Goal: Transaction & Acquisition: Purchase product/service

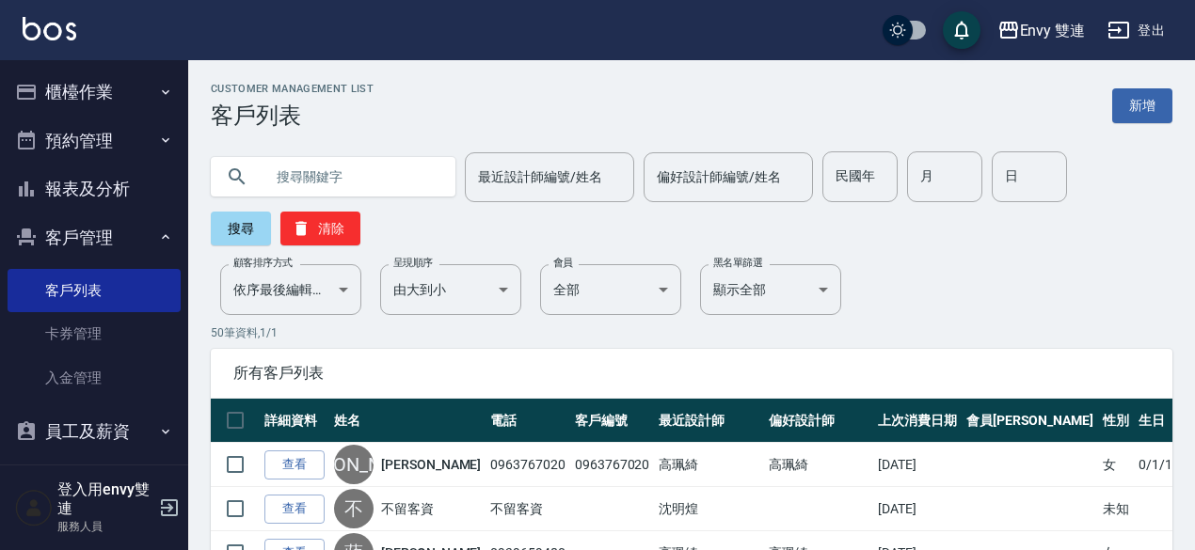
click at [322, 173] on input "text" at bounding box center [351, 176] width 177 height 51
type input "0916100599"
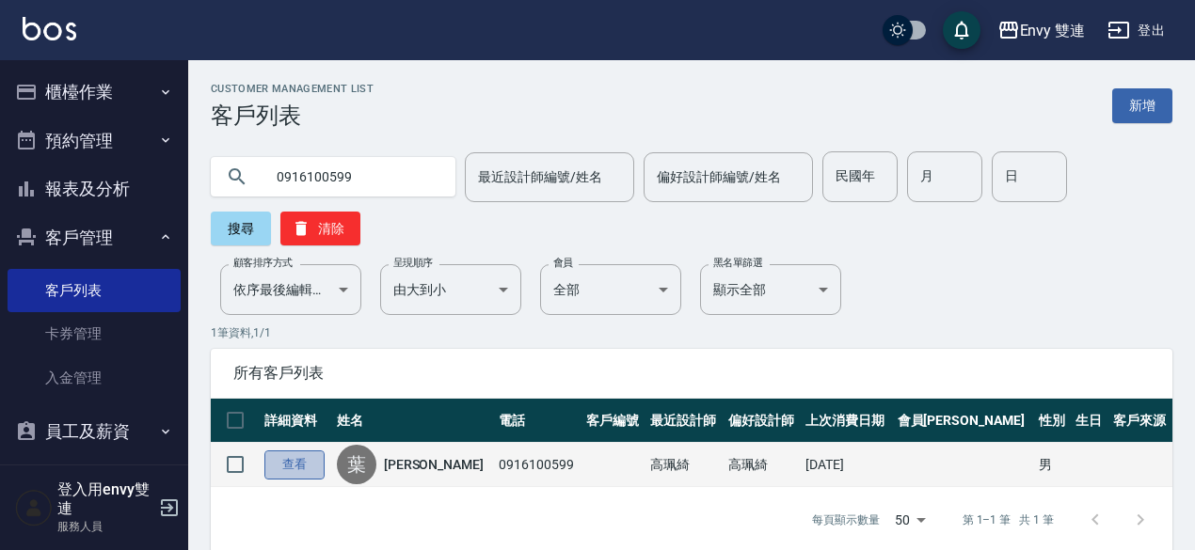
click at [303, 455] on link "查看" at bounding box center [294, 465] width 60 height 29
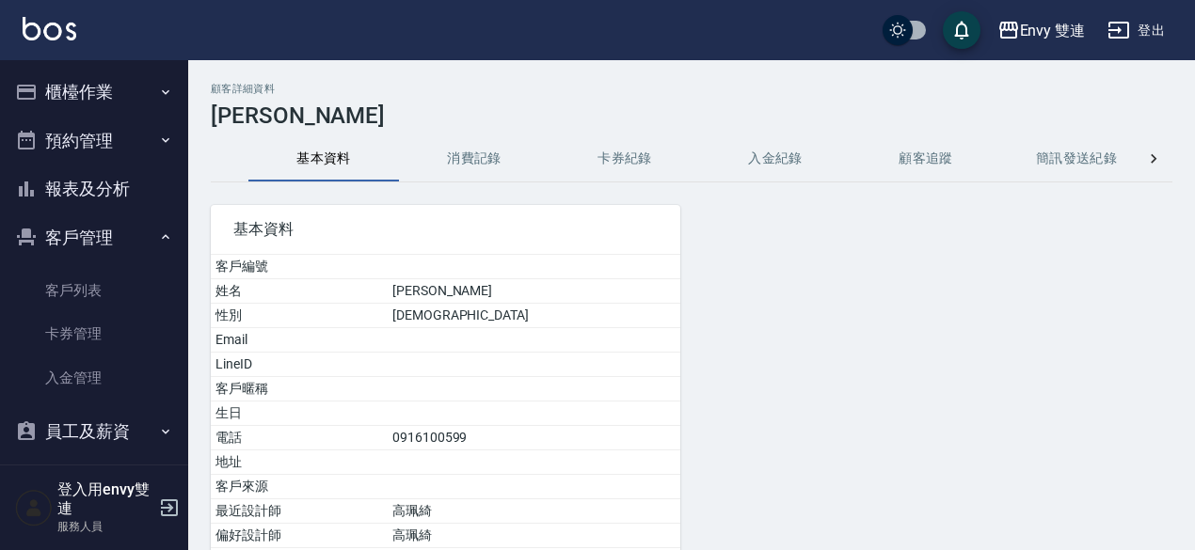
click at [487, 168] on button "消費記錄" at bounding box center [474, 158] width 151 height 45
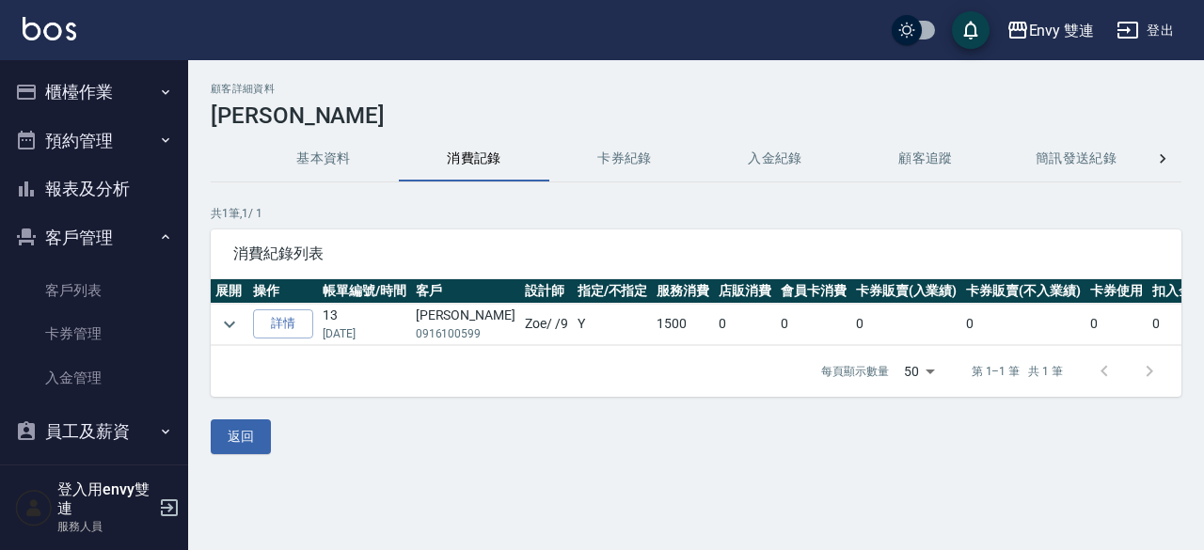
click at [245, 319] on td at bounding box center [230, 324] width 38 height 41
click at [222, 321] on icon "expand row" at bounding box center [229, 324] width 23 height 23
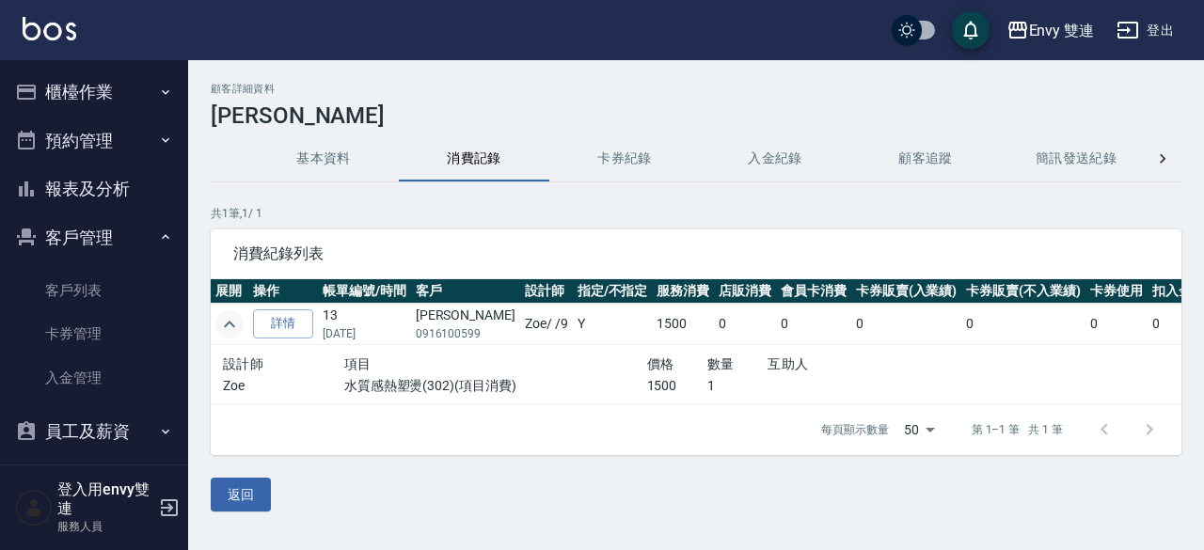
click at [222, 321] on icon "expand row" at bounding box center [229, 324] width 23 height 23
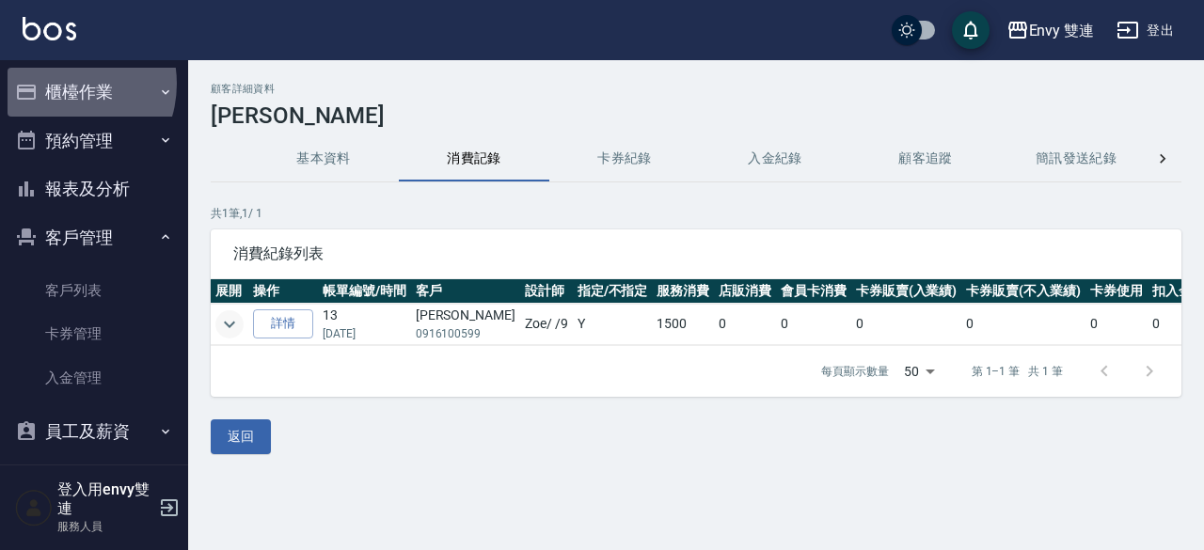
click at [59, 84] on button "櫃檯作業" at bounding box center [94, 92] width 173 height 49
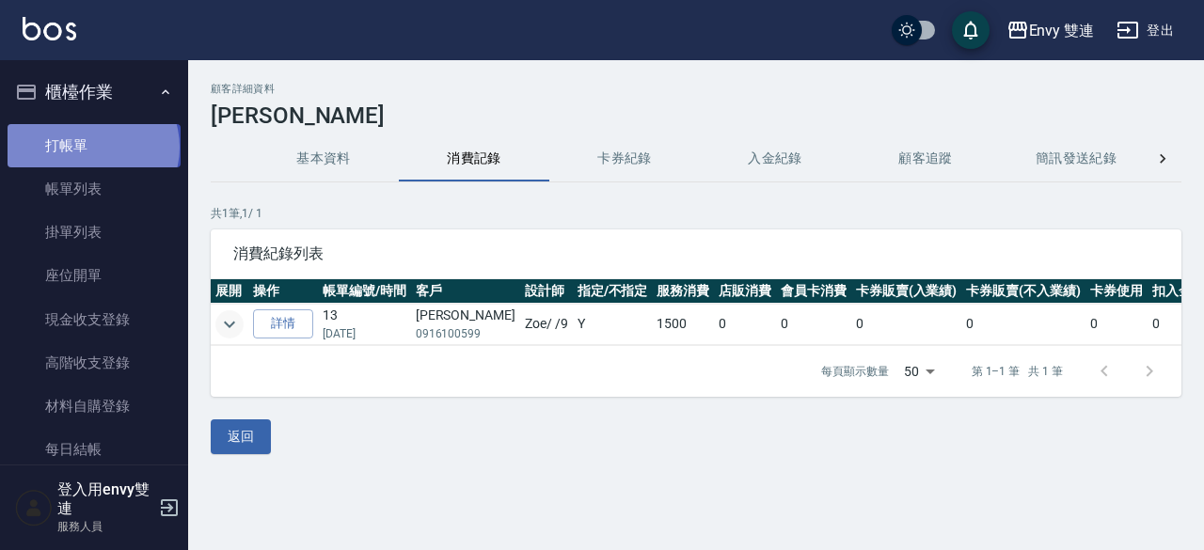
click at [91, 147] on link "打帳單" at bounding box center [94, 145] width 173 height 43
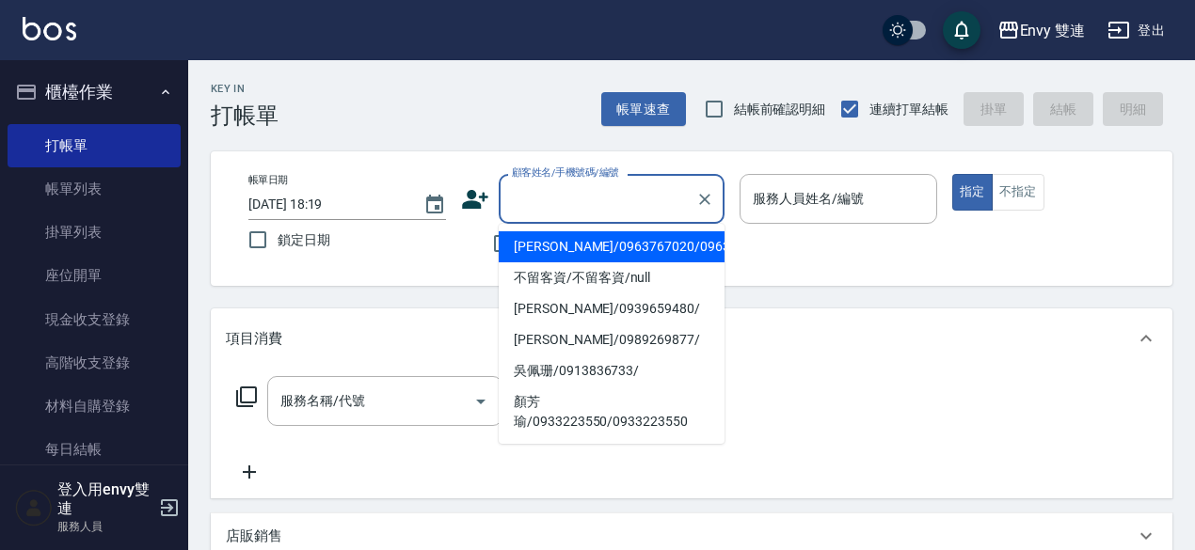
click at [587, 202] on input "顧客姓名/手機號碼/編號" at bounding box center [597, 199] width 181 height 33
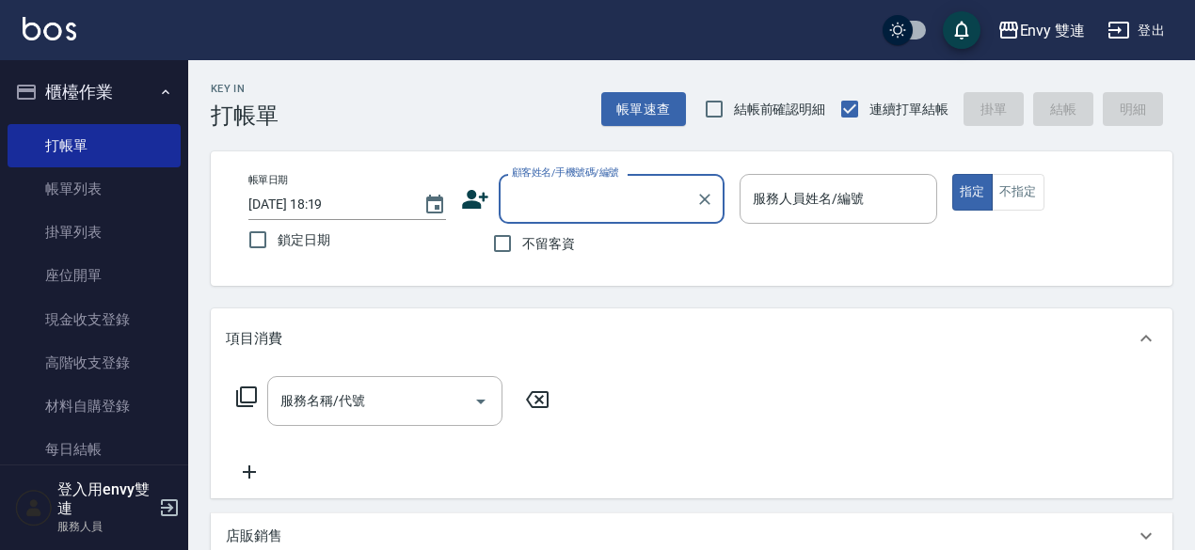
click at [549, 197] on input "顧客姓名/手機號碼/編號" at bounding box center [597, 199] width 181 height 33
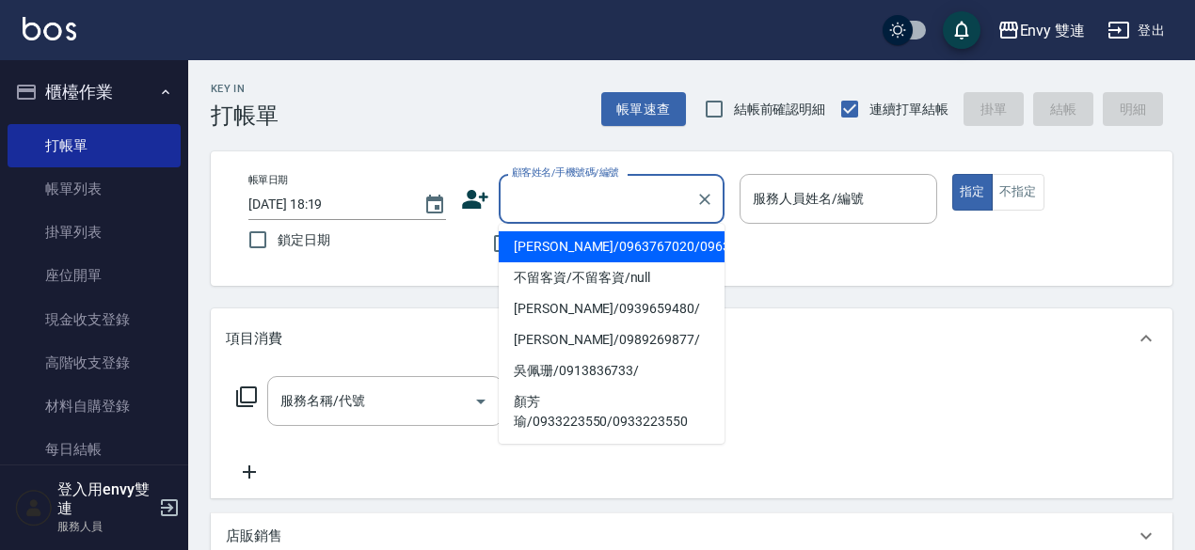
click at [549, 197] on input "顧客姓名/手機號碼/編號" at bounding box center [597, 199] width 181 height 33
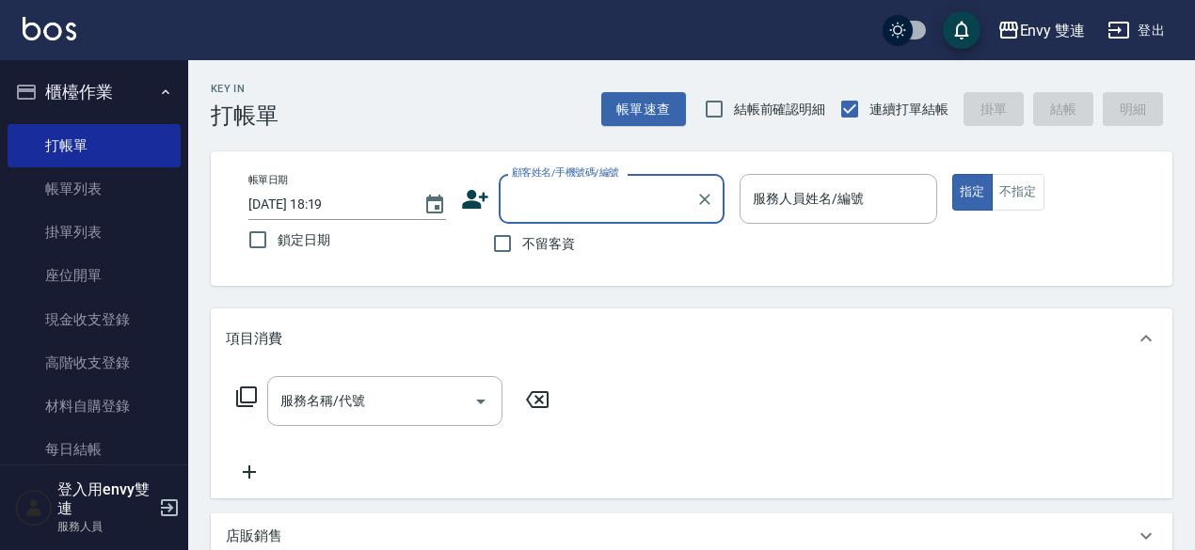
click at [549, 197] on input "顧客姓名/手機號碼/編號" at bounding box center [597, 199] width 181 height 33
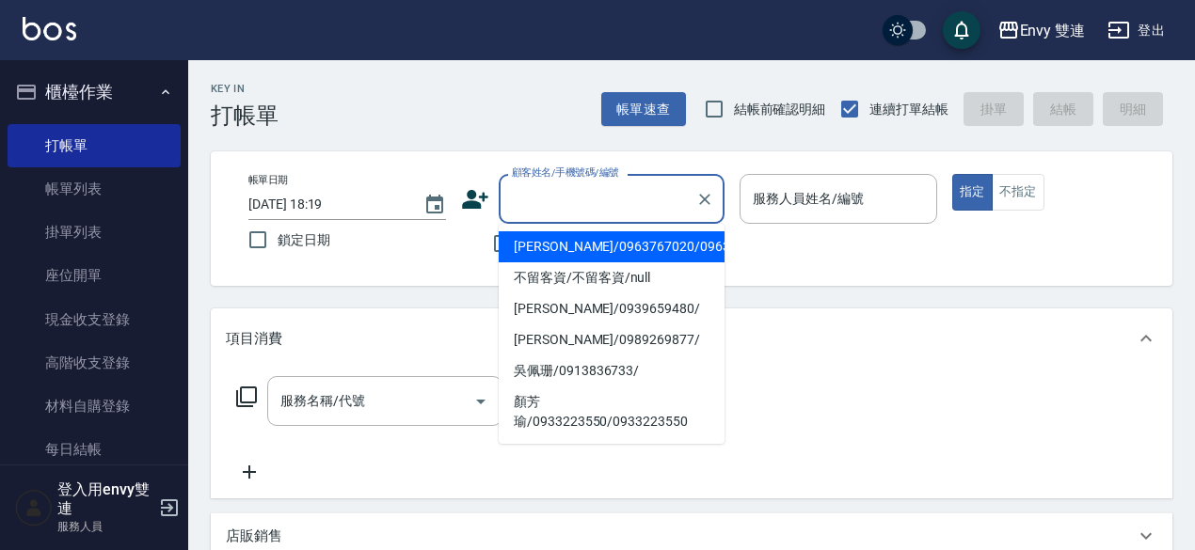
click at [549, 197] on input "顧客姓名/手機號碼/編號" at bounding box center [597, 199] width 181 height 33
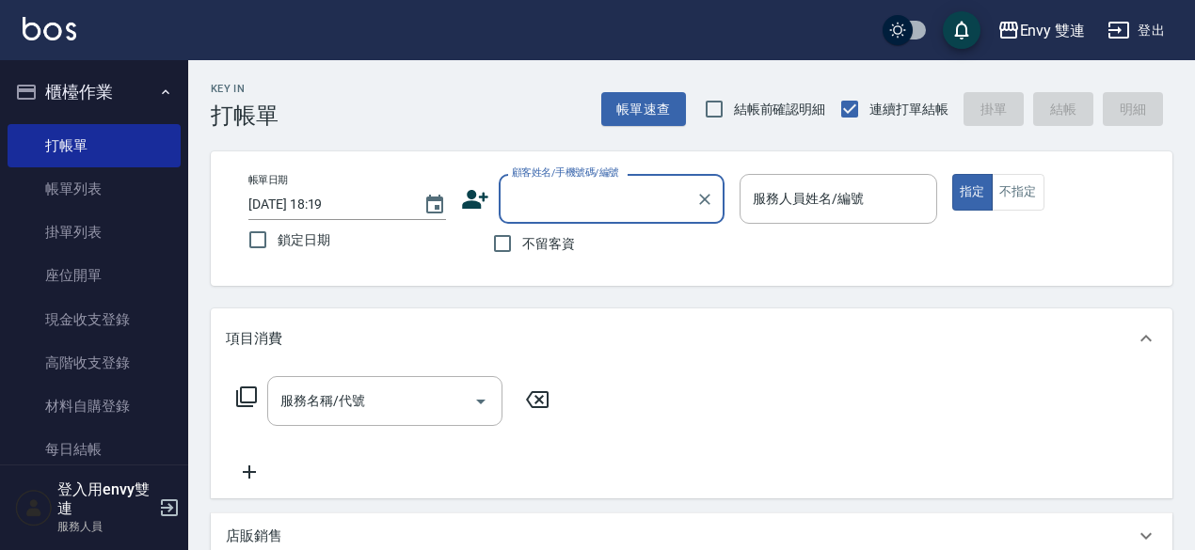
click at [598, 200] on input "顧客姓名/手機號碼/編號" at bounding box center [597, 199] width 181 height 33
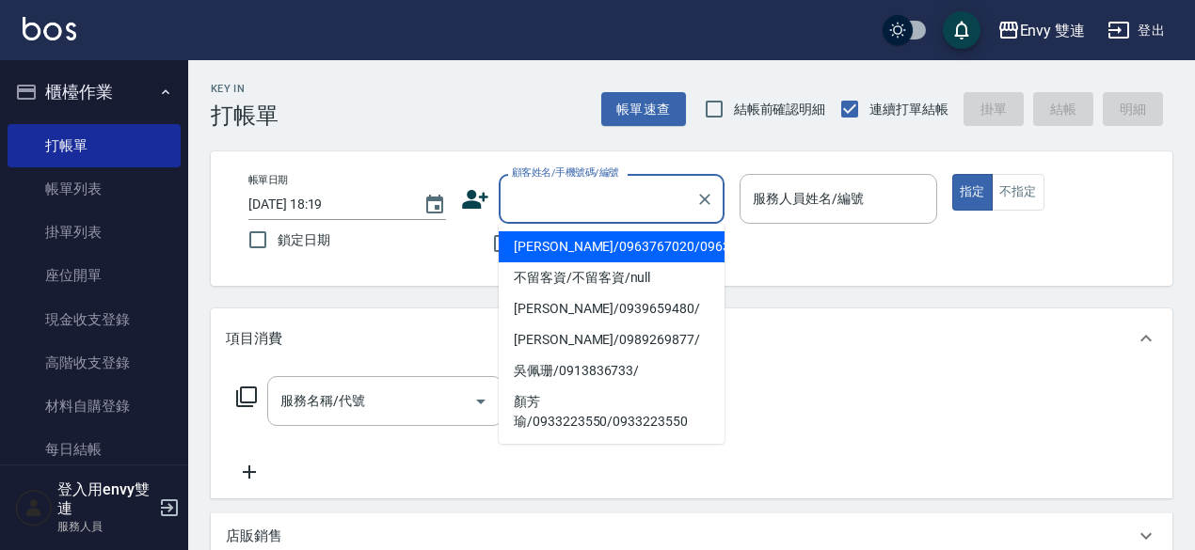
click at [554, 200] on input "顧客姓名/手機號碼/編號" at bounding box center [597, 199] width 181 height 33
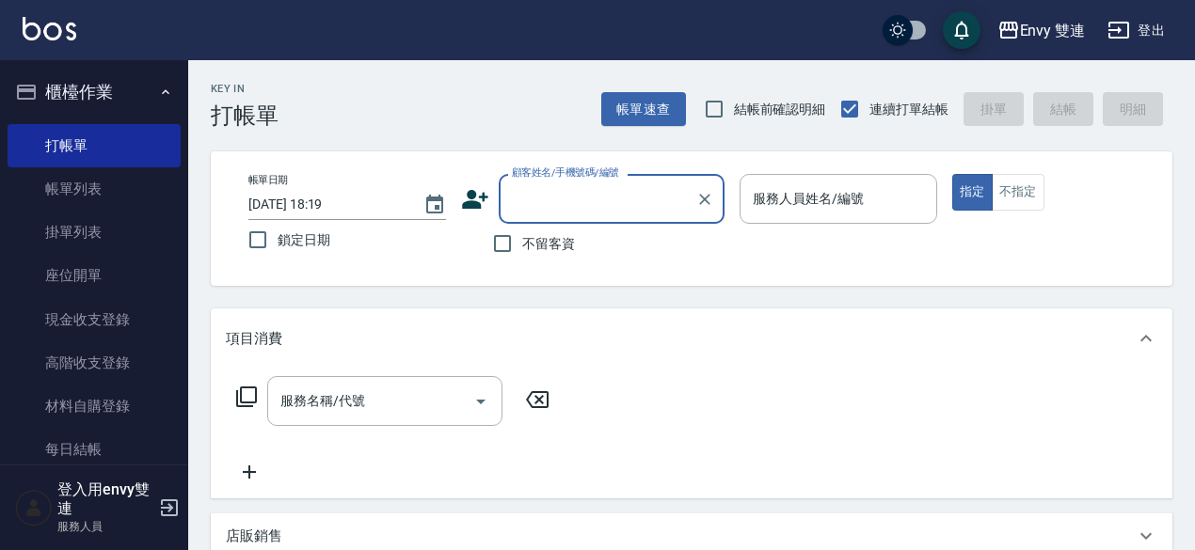
click at [554, 200] on input "顧客姓名/手機號碼/編號" at bounding box center [597, 199] width 181 height 33
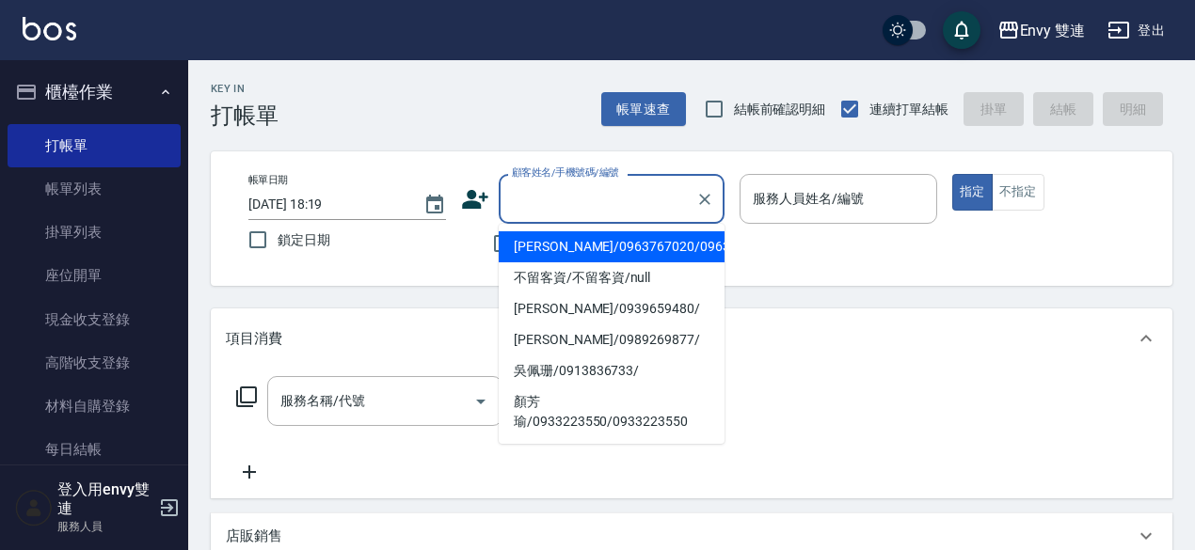
click at [554, 200] on input "顧客姓名/手機號碼/編號" at bounding box center [597, 199] width 181 height 33
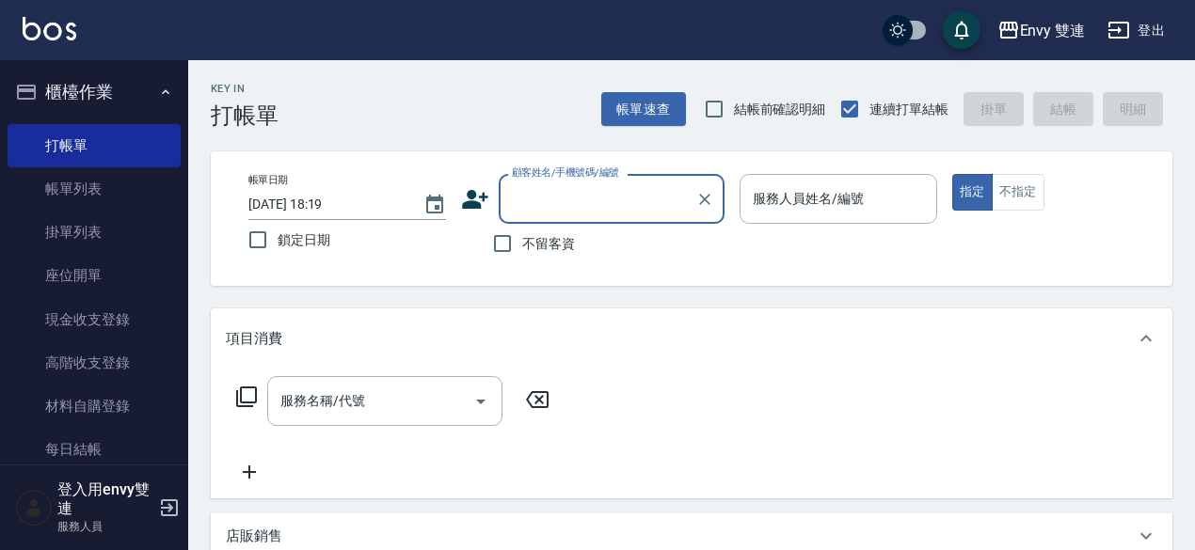
click at [554, 200] on input "顧客姓名/手機號碼/編號" at bounding box center [597, 199] width 181 height 33
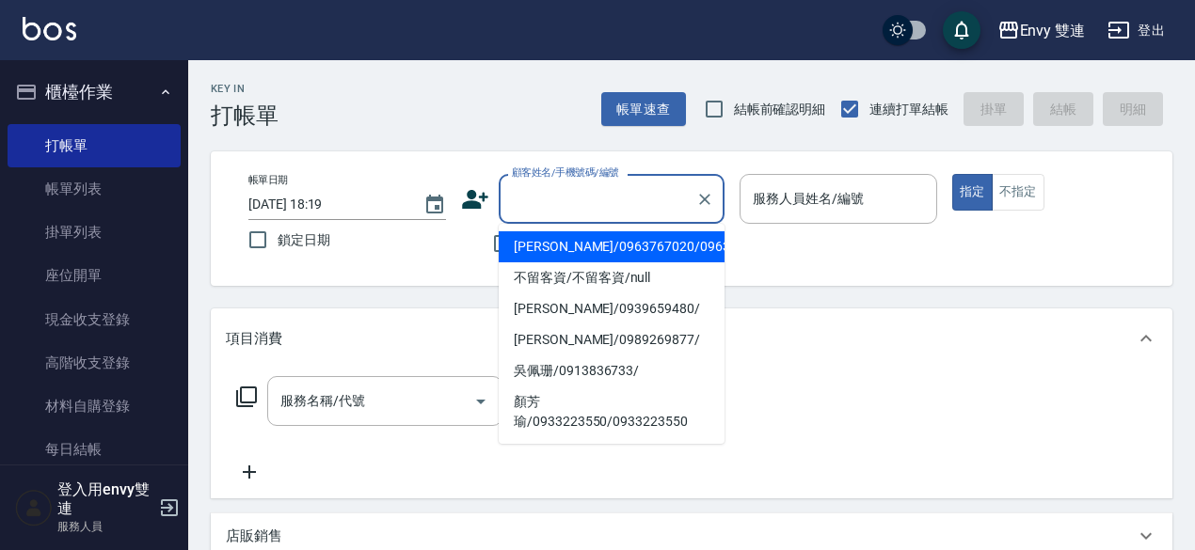
click at [554, 200] on input "顧客姓名/手機號碼/編號" at bounding box center [597, 199] width 181 height 33
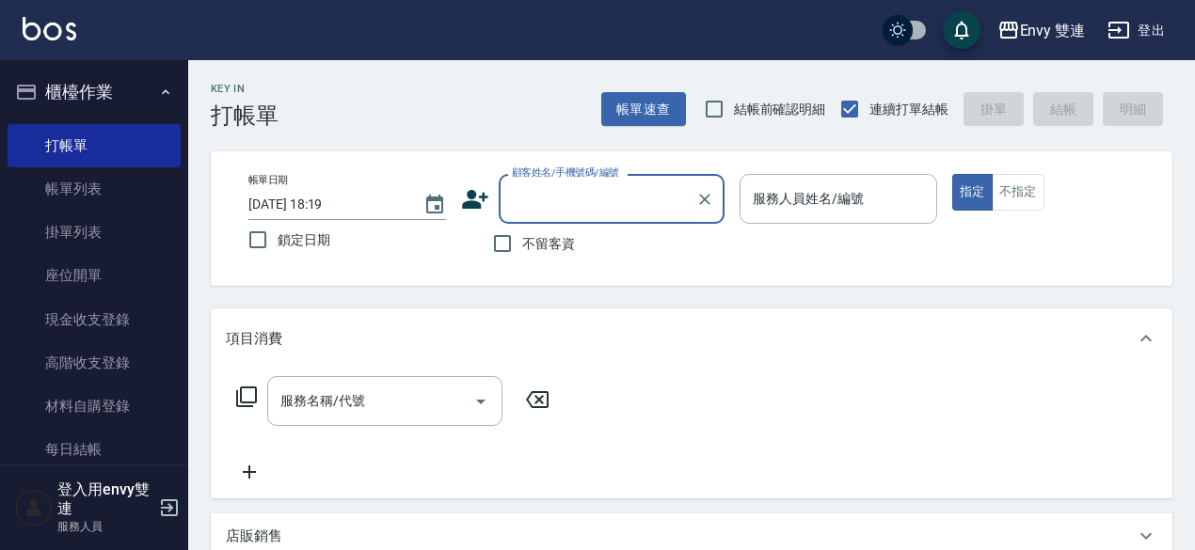
click at [554, 200] on input "顧客姓名/手機號碼/編號" at bounding box center [597, 199] width 181 height 33
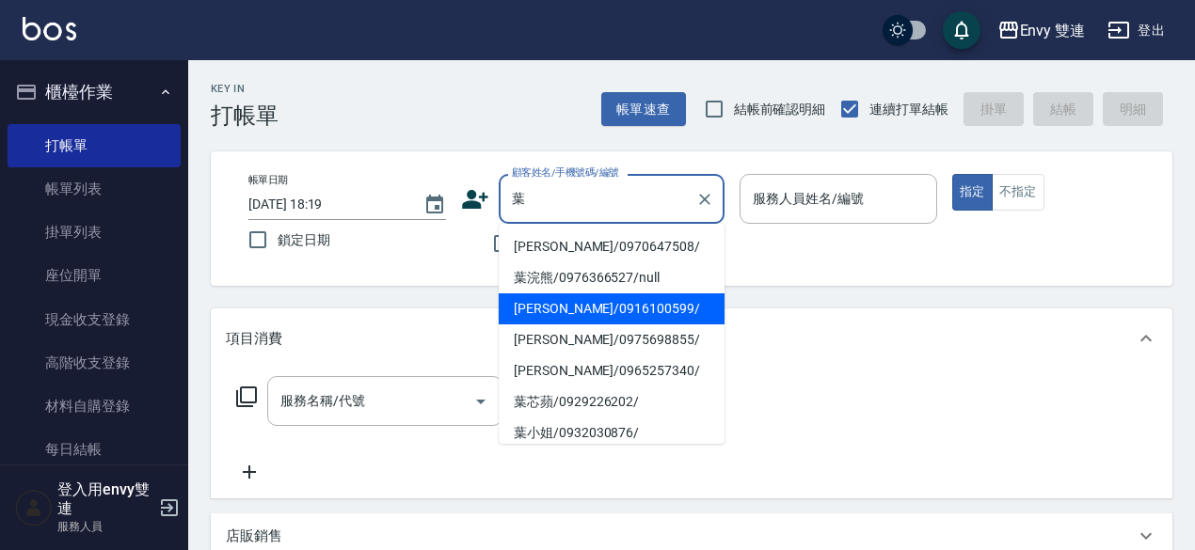
click at [640, 310] on li "[PERSON_NAME]/0916100599/" at bounding box center [612, 309] width 226 height 31
type input "[PERSON_NAME]/0916100599/"
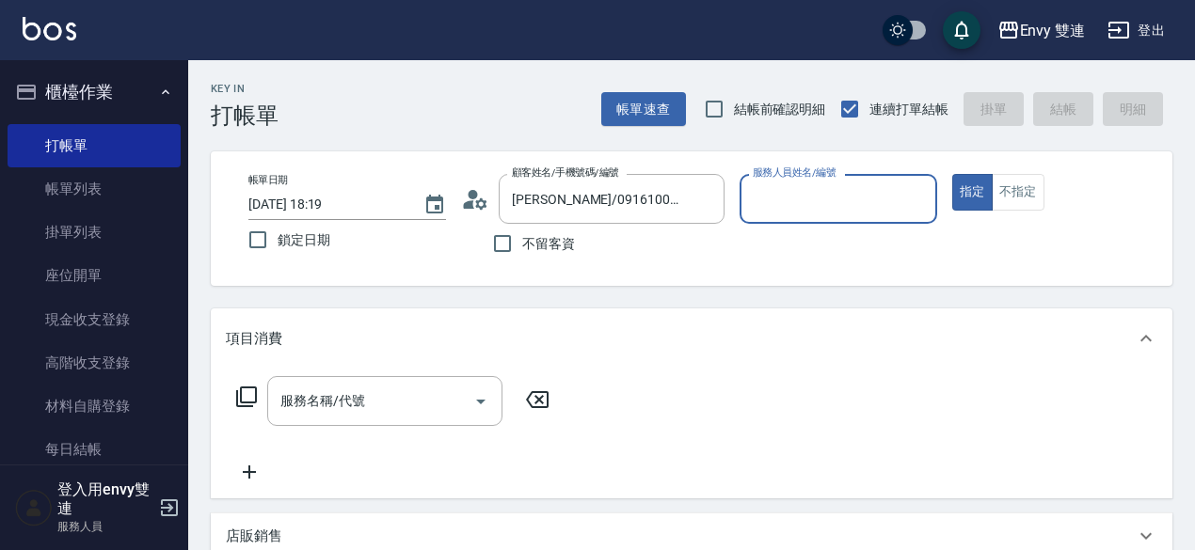
type input "Zoe-9"
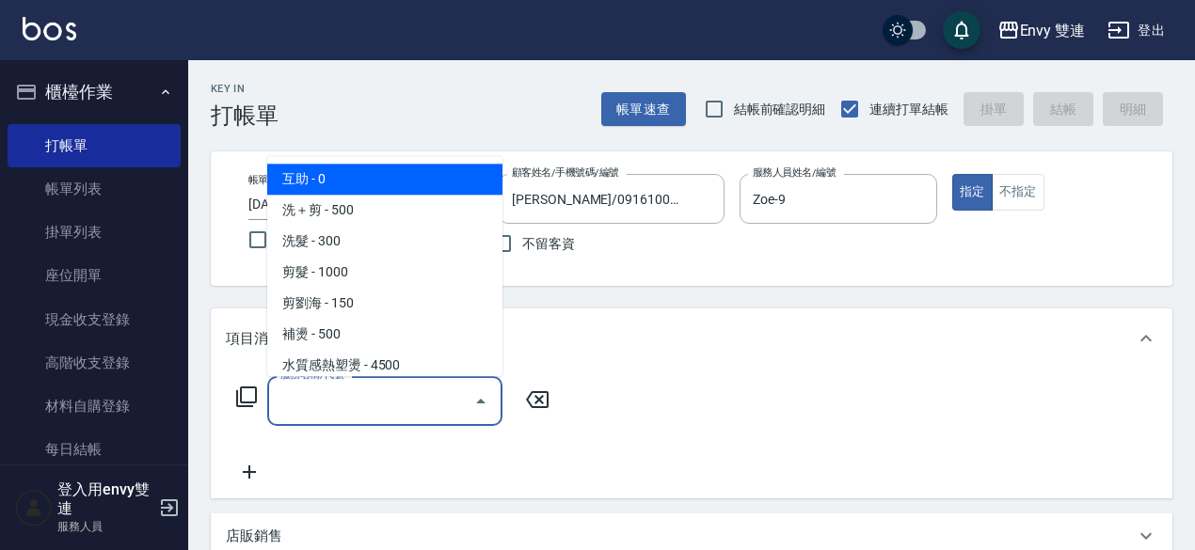
click at [414, 388] on input "服務名稱/代號" at bounding box center [371, 401] width 190 height 33
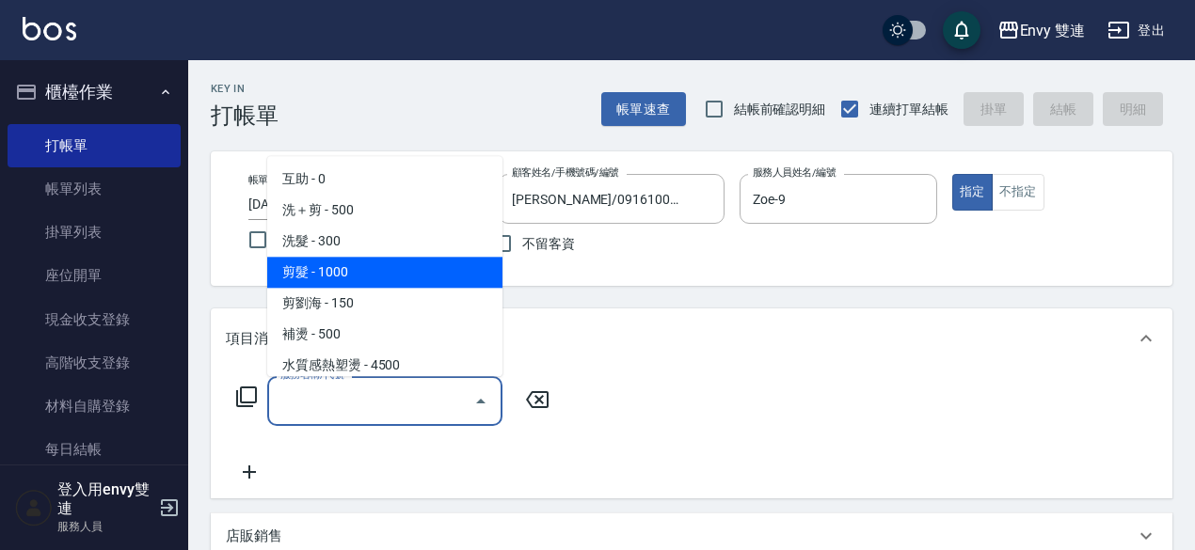
click at [374, 273] on span "剪髮 - 1000" at bounding box center [384, 272] width 235 height 31
type input "剪髮(201)"
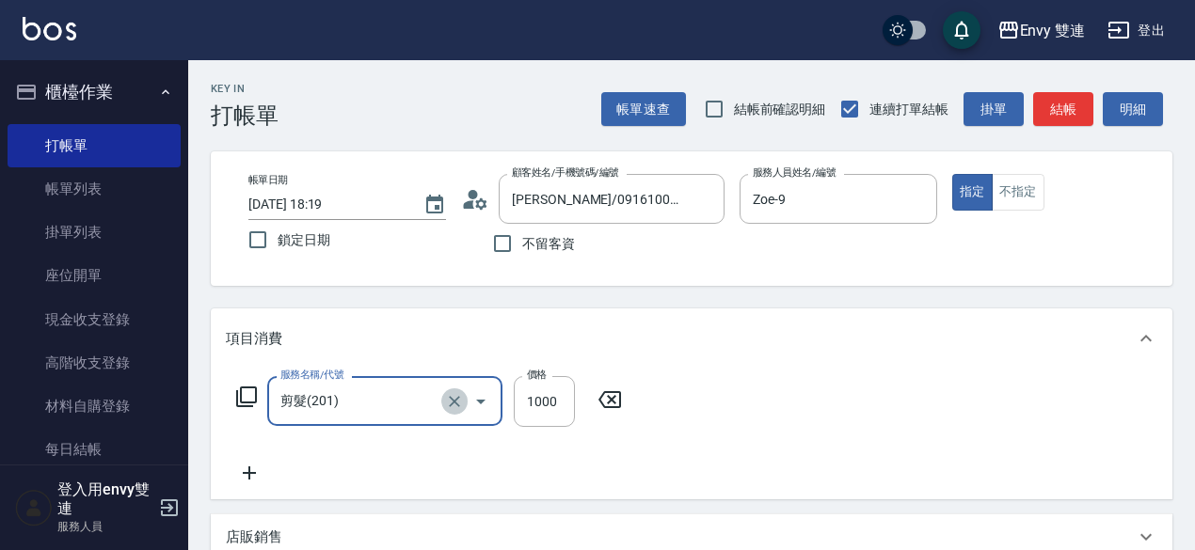
click at [461, 405] on icon "Clear" at bounding box center [454, 401] width 19 height 19
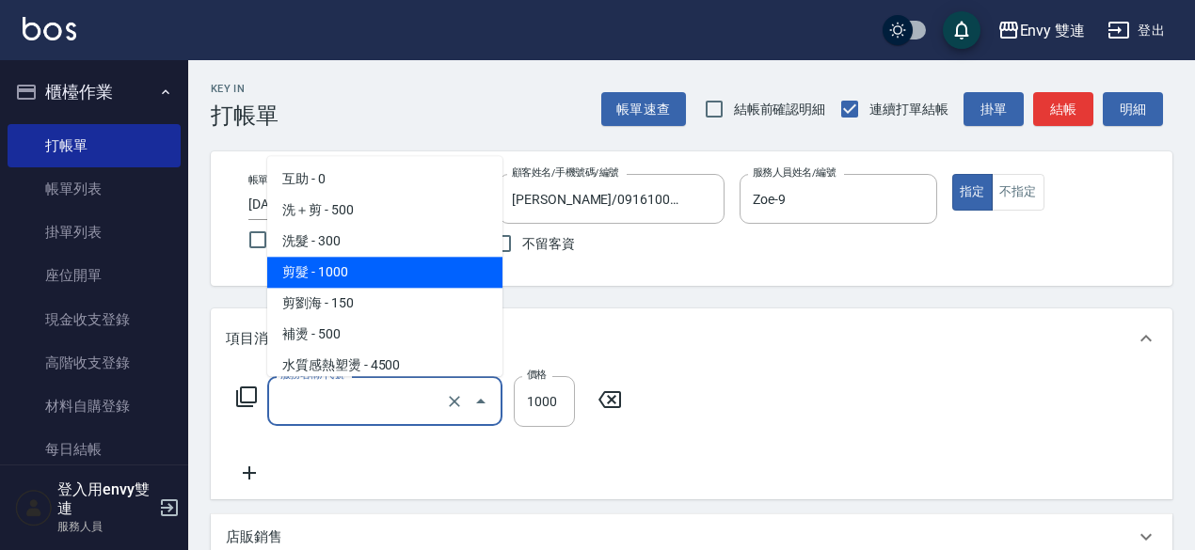
click at [406, 404] on input "服務名稱/代號" at bounding box center [359, 401] width 166 height 33
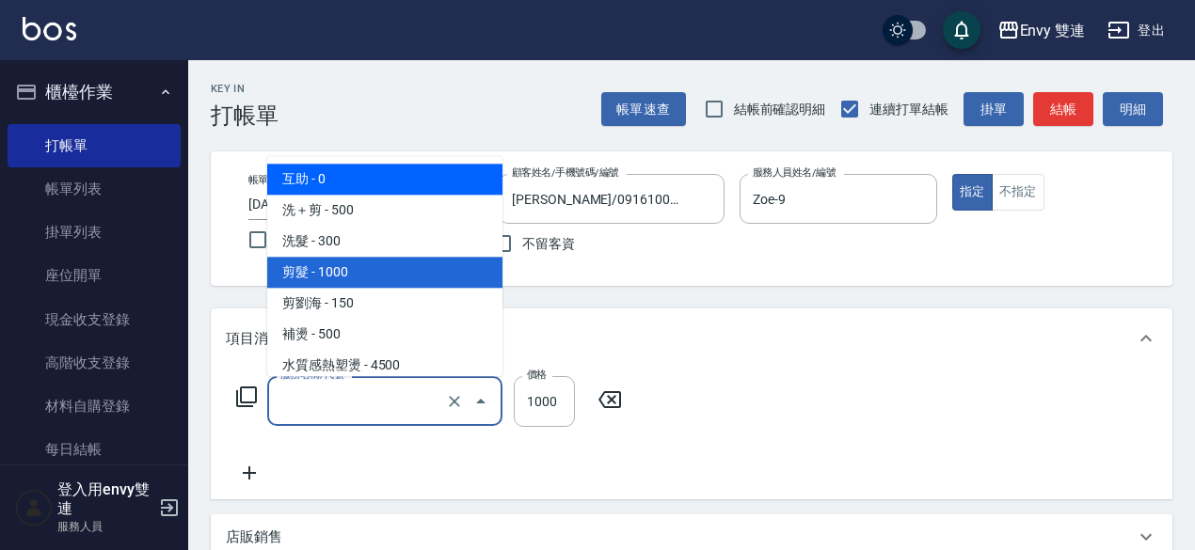
click at [363, 193] on span "互助 - 0" at bounding box center [384, 179] width 235 height 31
type input "互助"
type input "0"
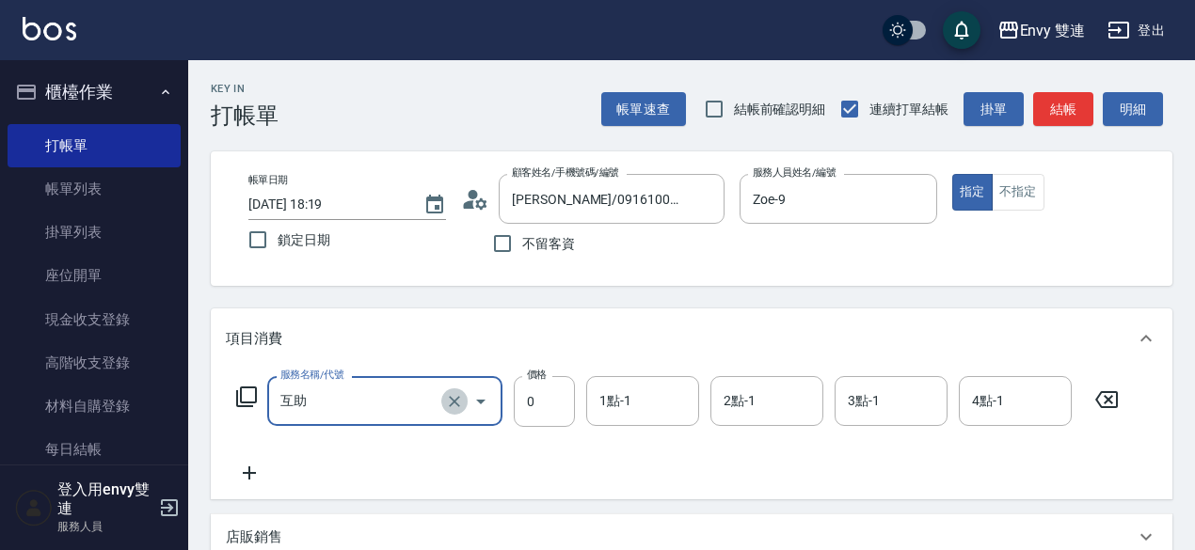
click at [448, 397] on icon "Clear" at bounding box center [454, 401] width 19 height 19
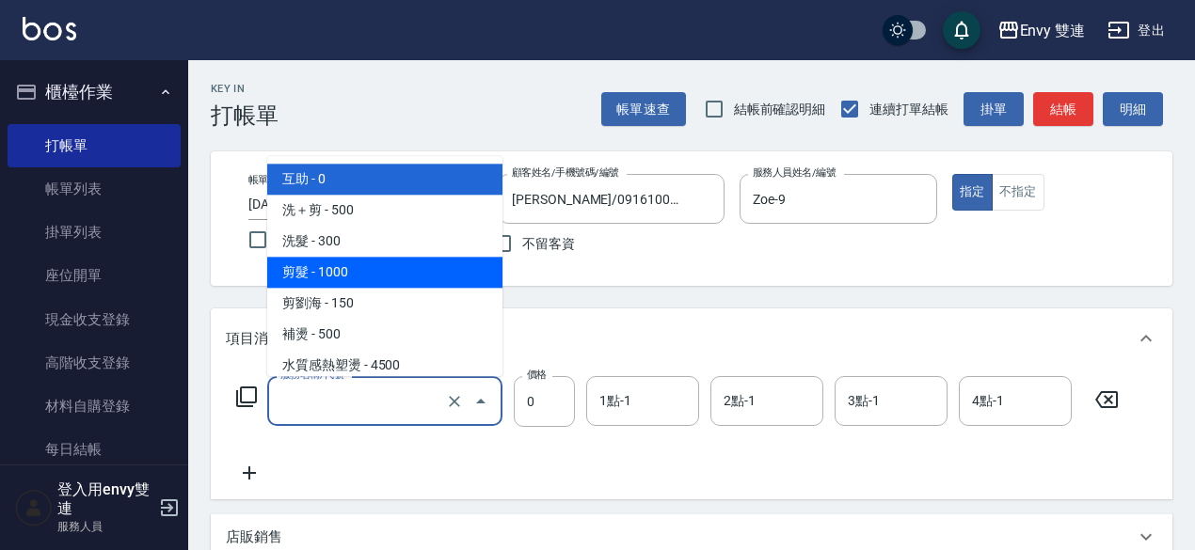
drag, startPoint x: 408, startPoint y: 400, endPoint x: 879, endPoint y: 362, distance: 471.9
click at [879, 362] on div "項目消費 服務名稱/代號 服務名稱/代號 價格 0 價格 1點-1 1點-1 2點-1 2點-1 3點-1 3點-1 4點-1 4點-1" at bounding box center [692, 404] width 962 height 191
type input "互助"
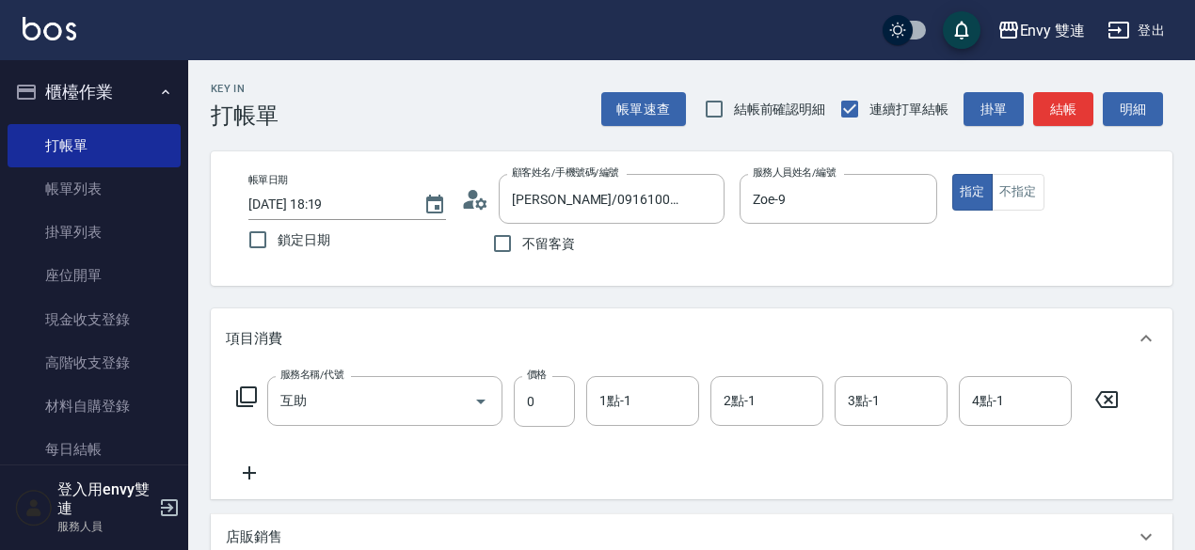
click at [1115, 409] on icon at bounding box center [1106, 400] width 47 height 23
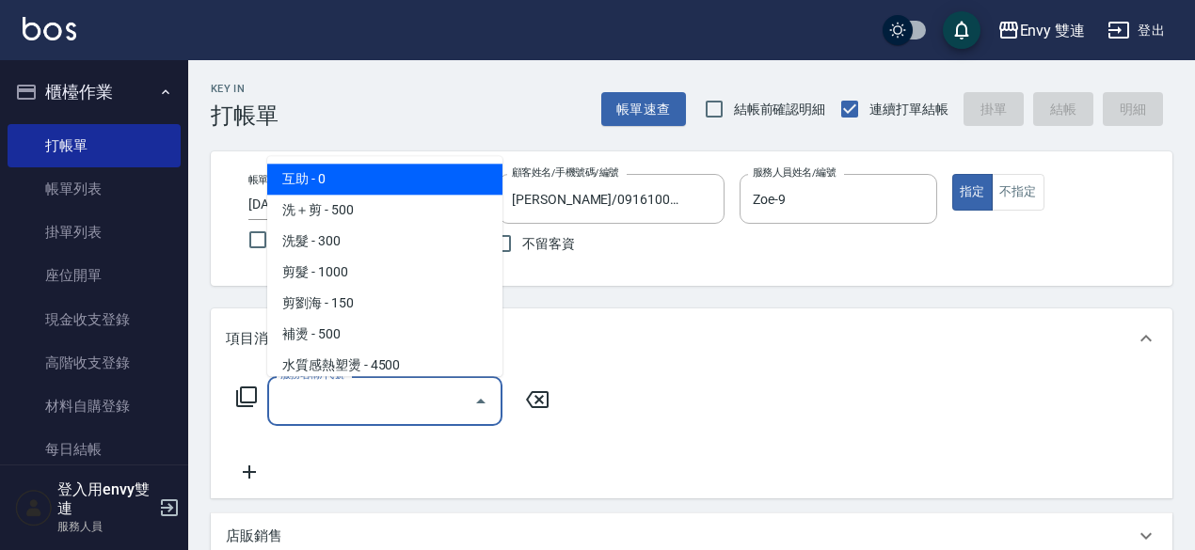
click at [405, 407] on input "服務名稱/代號" at bounding box center [371, 401] width 190 height 33
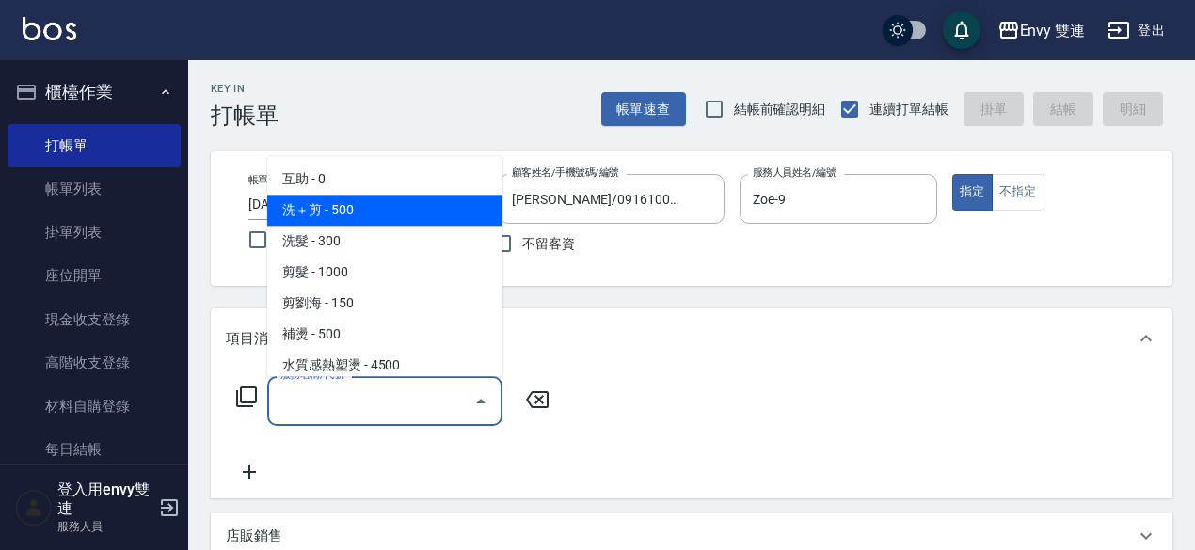
click at [348, 225] on span "洗＋剪 - 500" at bounding box center [384, 210] width 235 height 31
type input "洗＋剪(100)"
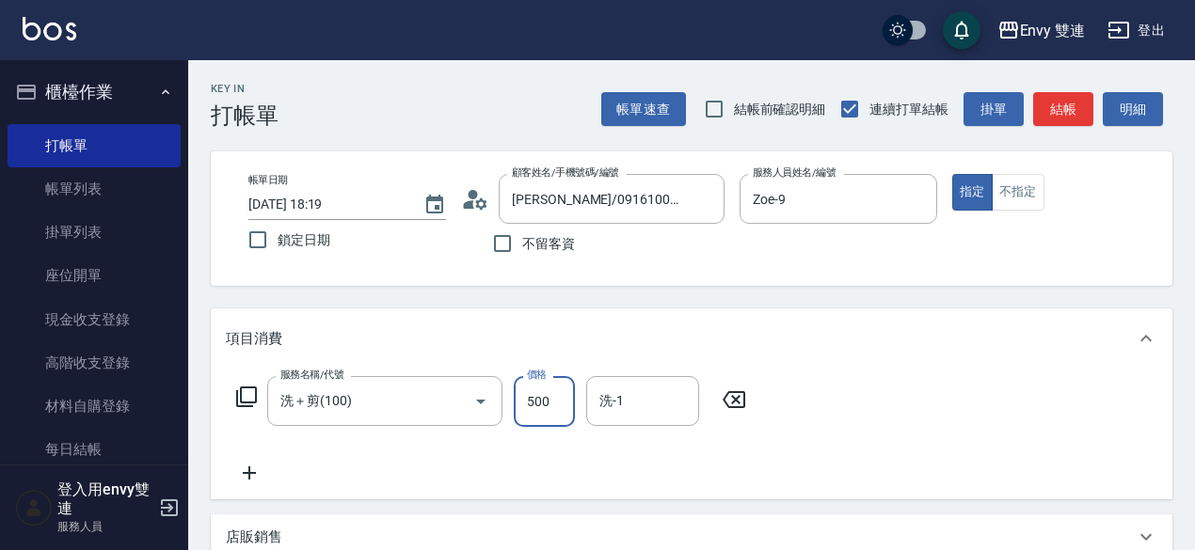
click at [549, 407] on input "500" at bounding box center [544, 401] width 61 height 51
type input "600"
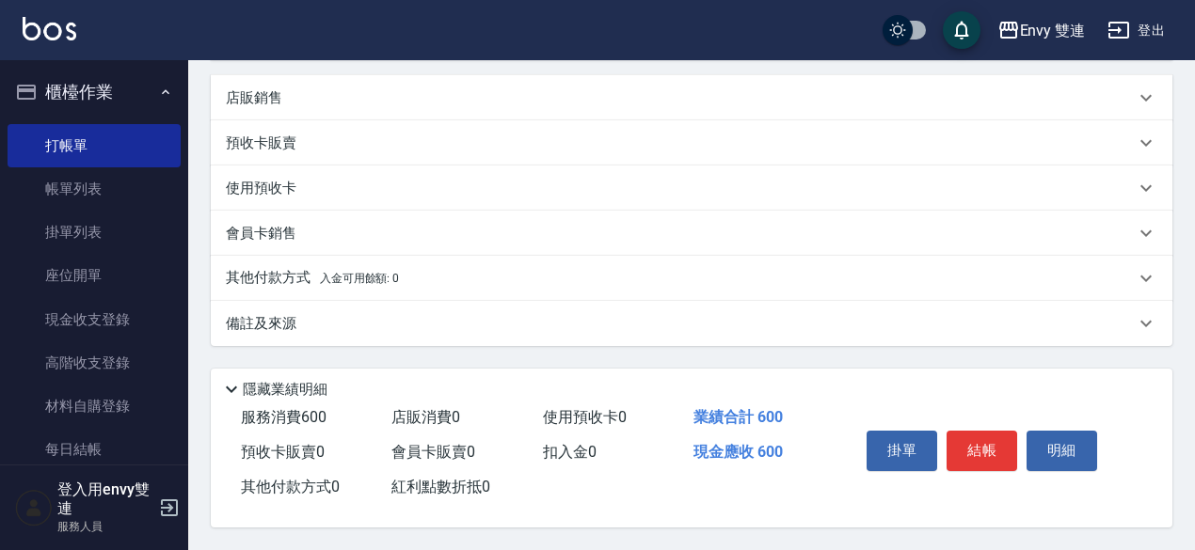
type input "-99"
click at [341, 256] on div "其他付款方式 入金可用餘額: 0" at bounding box center [692, 278] width 962 height 45
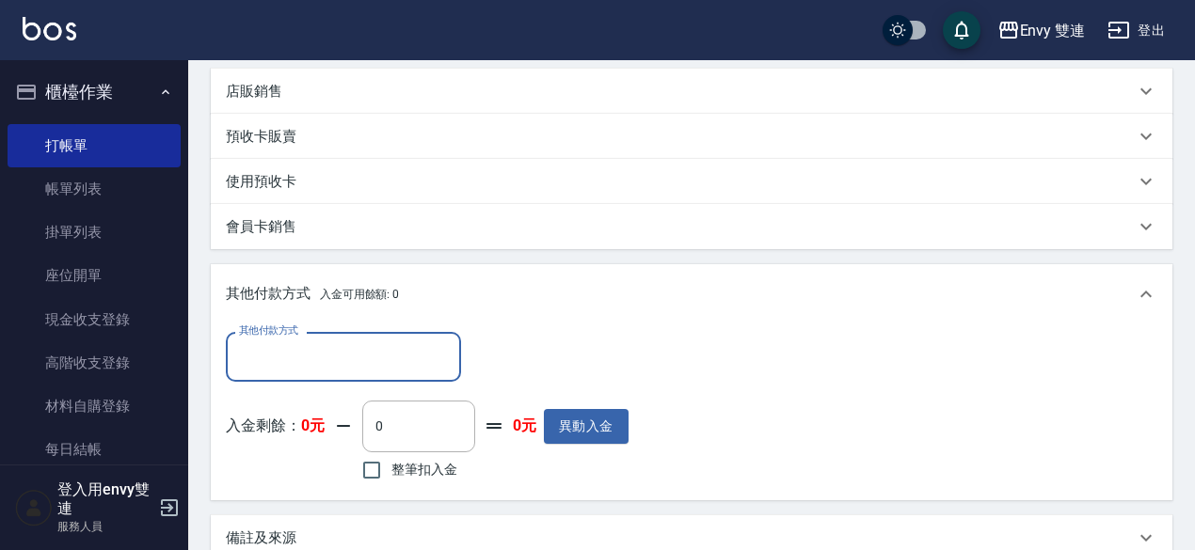
scroll to position [0, 0]
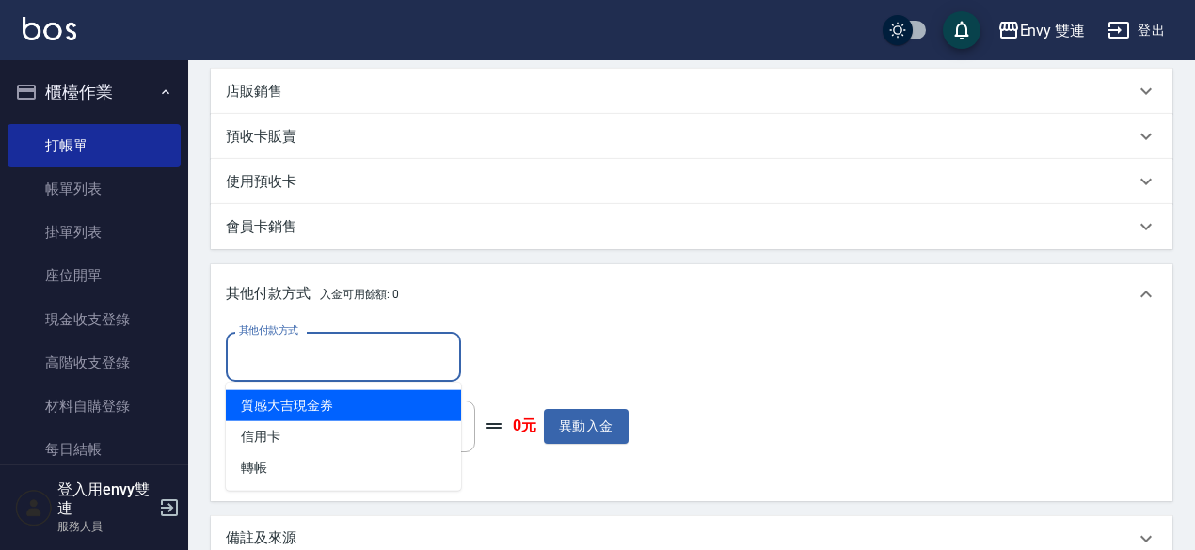
click at [329, 347] on input "其他付款方式" at bounding box center [343, 357] width 218 height 33
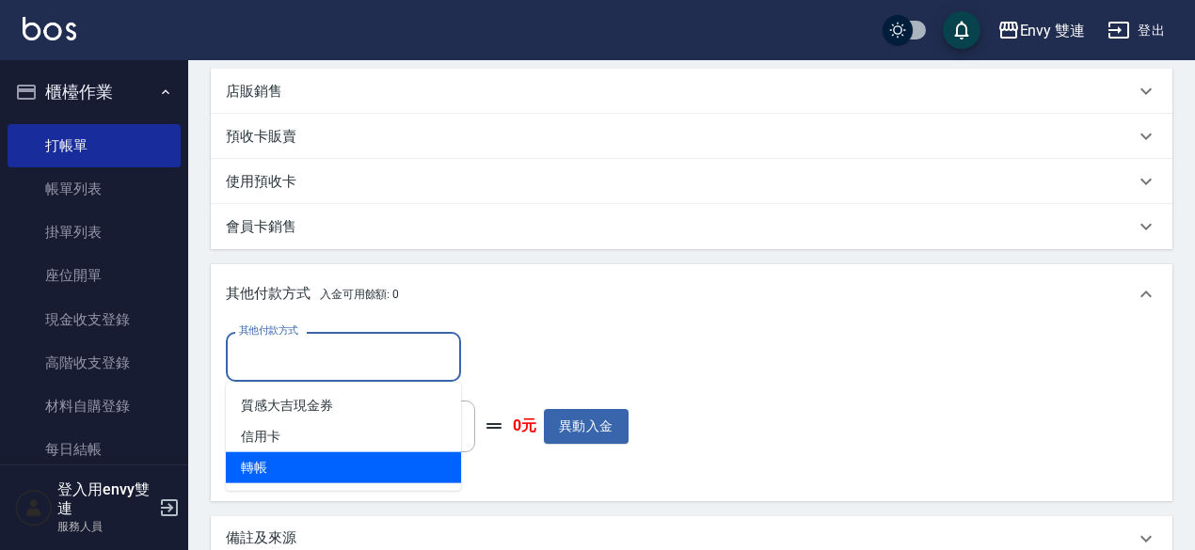
click at [299, 480] on ul "質感大吉現金券 信用卡 轉帳" at bounding box center [343, 437] width 235 height 108
click at [299, 480] on span "轉帳" at bounding box center [343, 468] width 235 height 31
type input "轉帳"
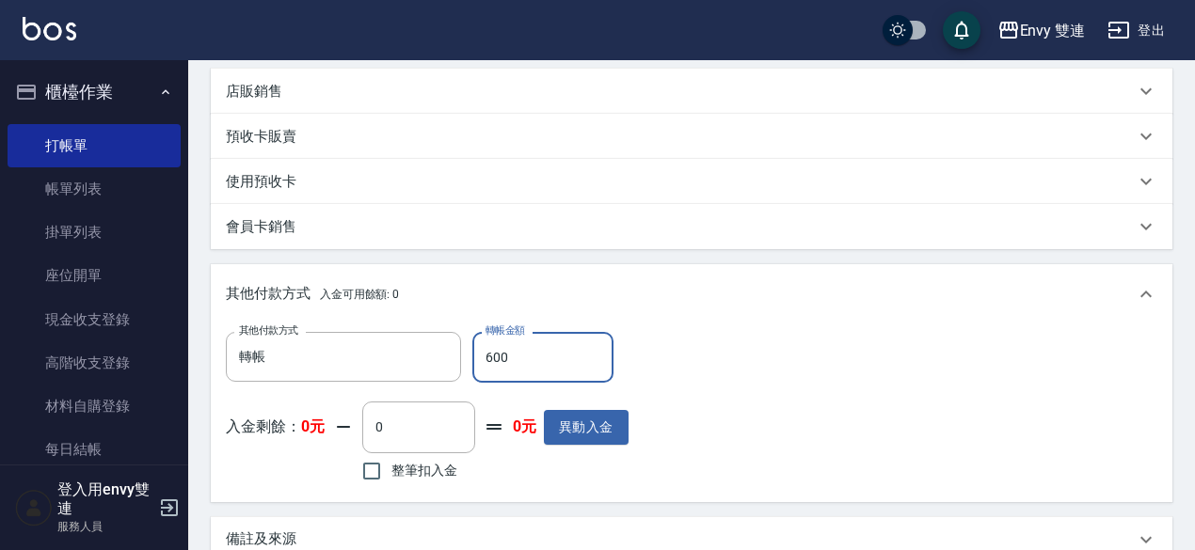
scroll to position [668, 0]
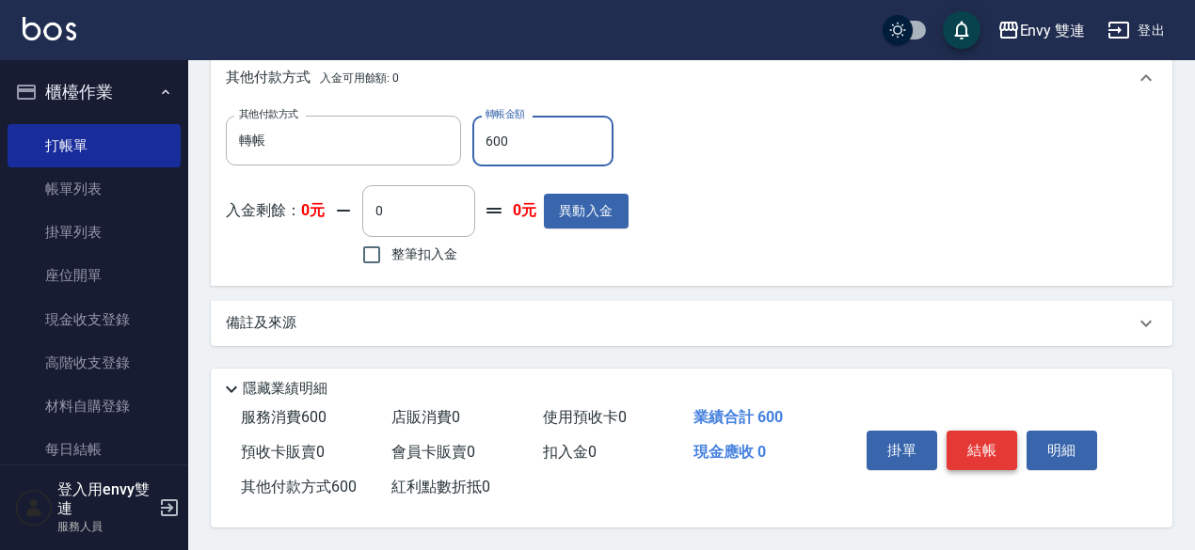
type input "600"
click at [969, 441] on button "結帳" at bounding box center [981, 451] width 71 height 40
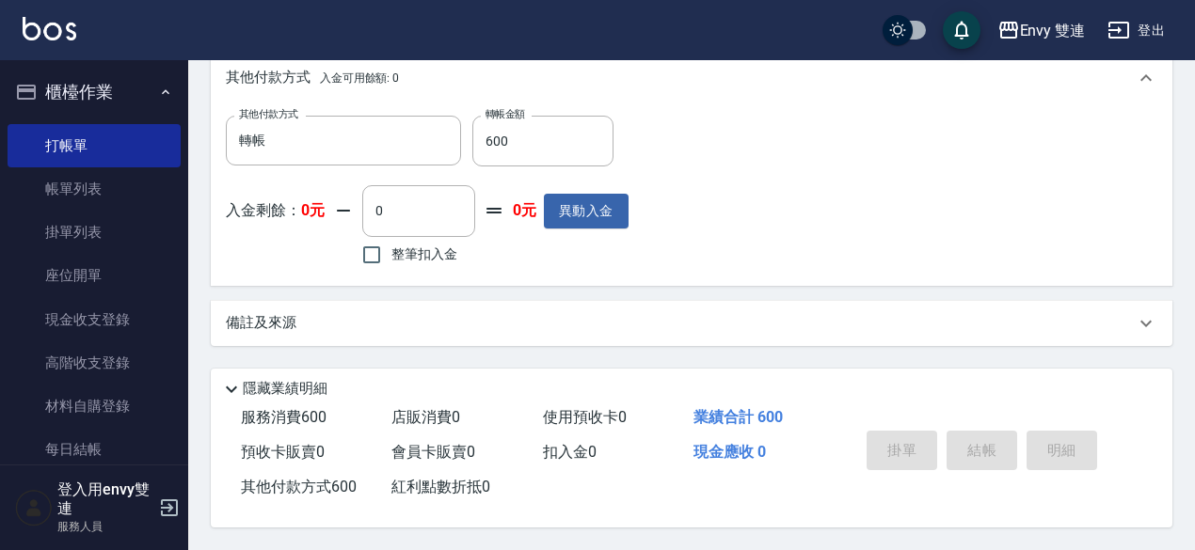
type input "[DATE] 18:20"
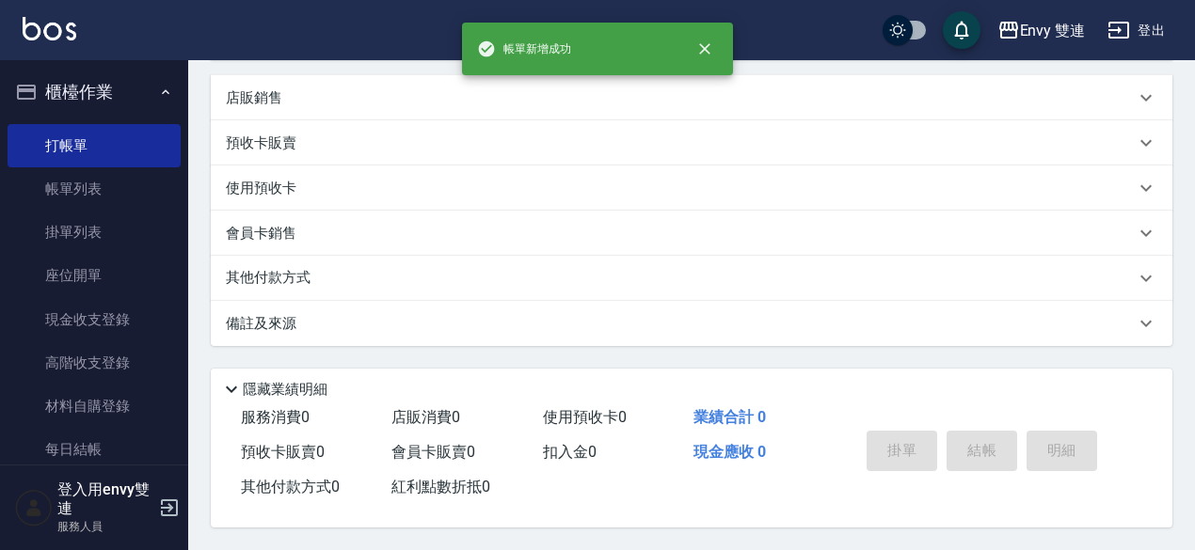
scroll to position [0, 0]
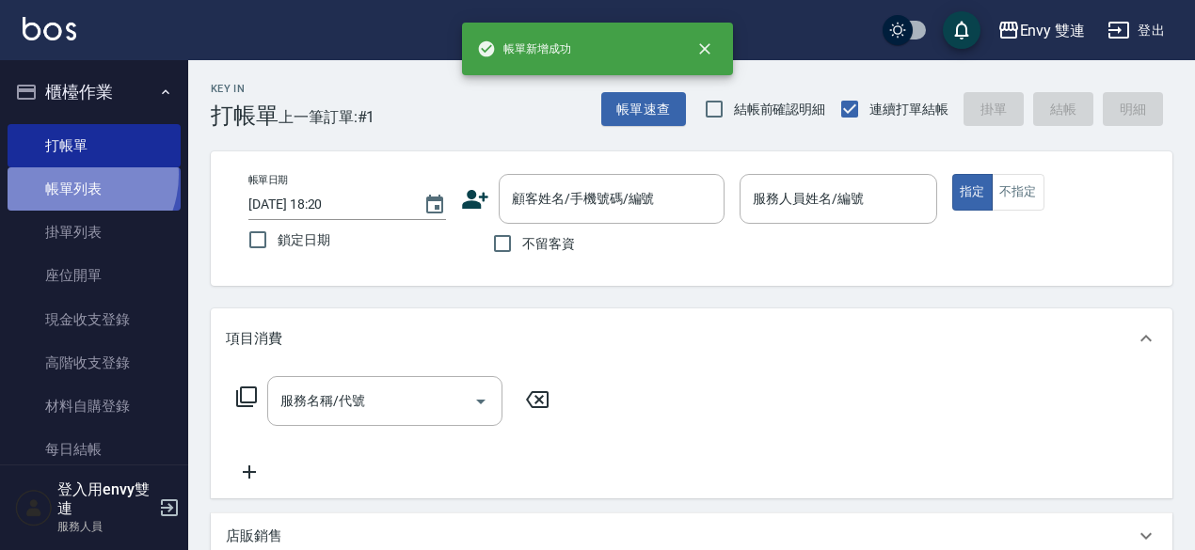
click at [72, 175] on link "帳單列表" at bounding box center [94, 188] width 173 height 43
